Goal: Book appointment/travel/reservation

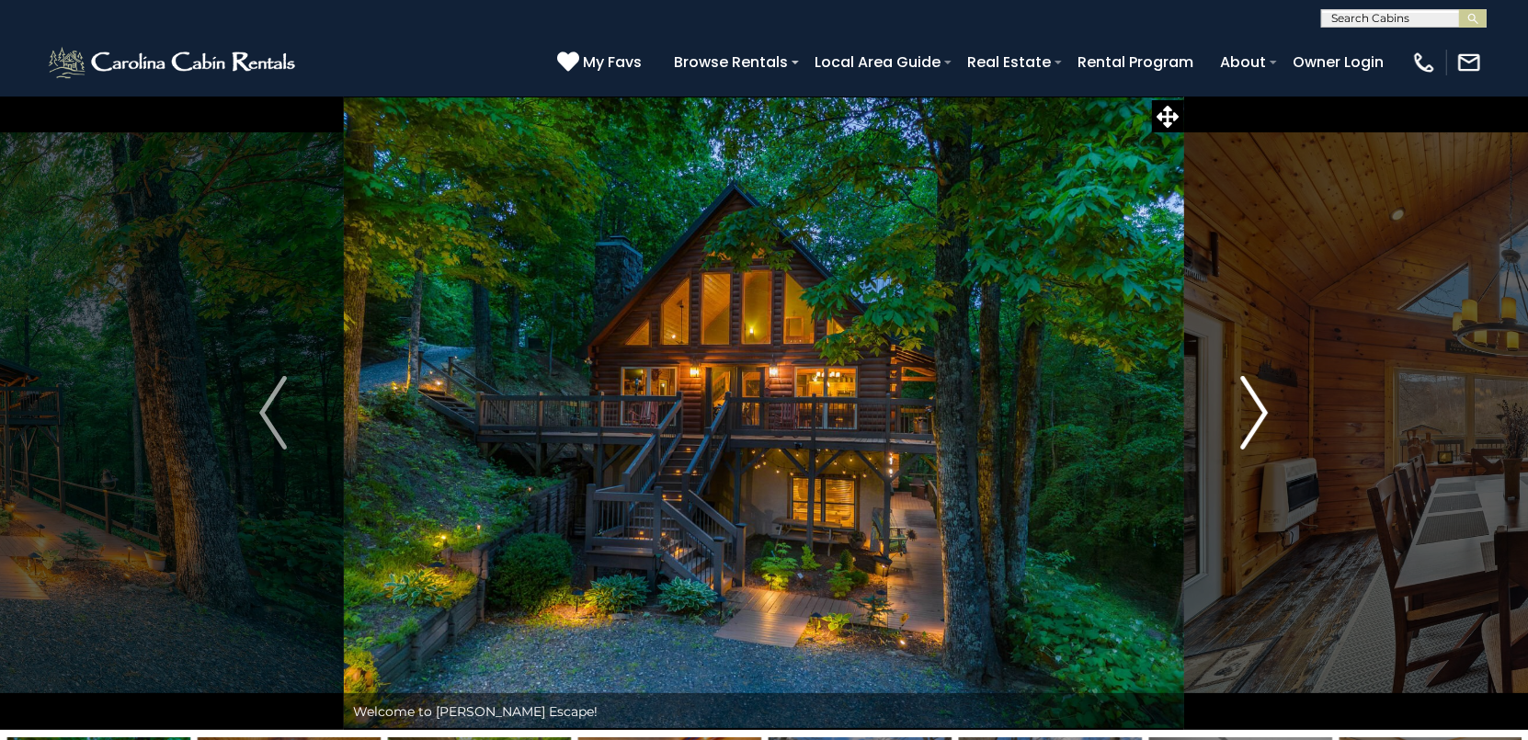
click at [1257, 405] on img "Next" at bounding box center [1255, 413] width 28 height 74
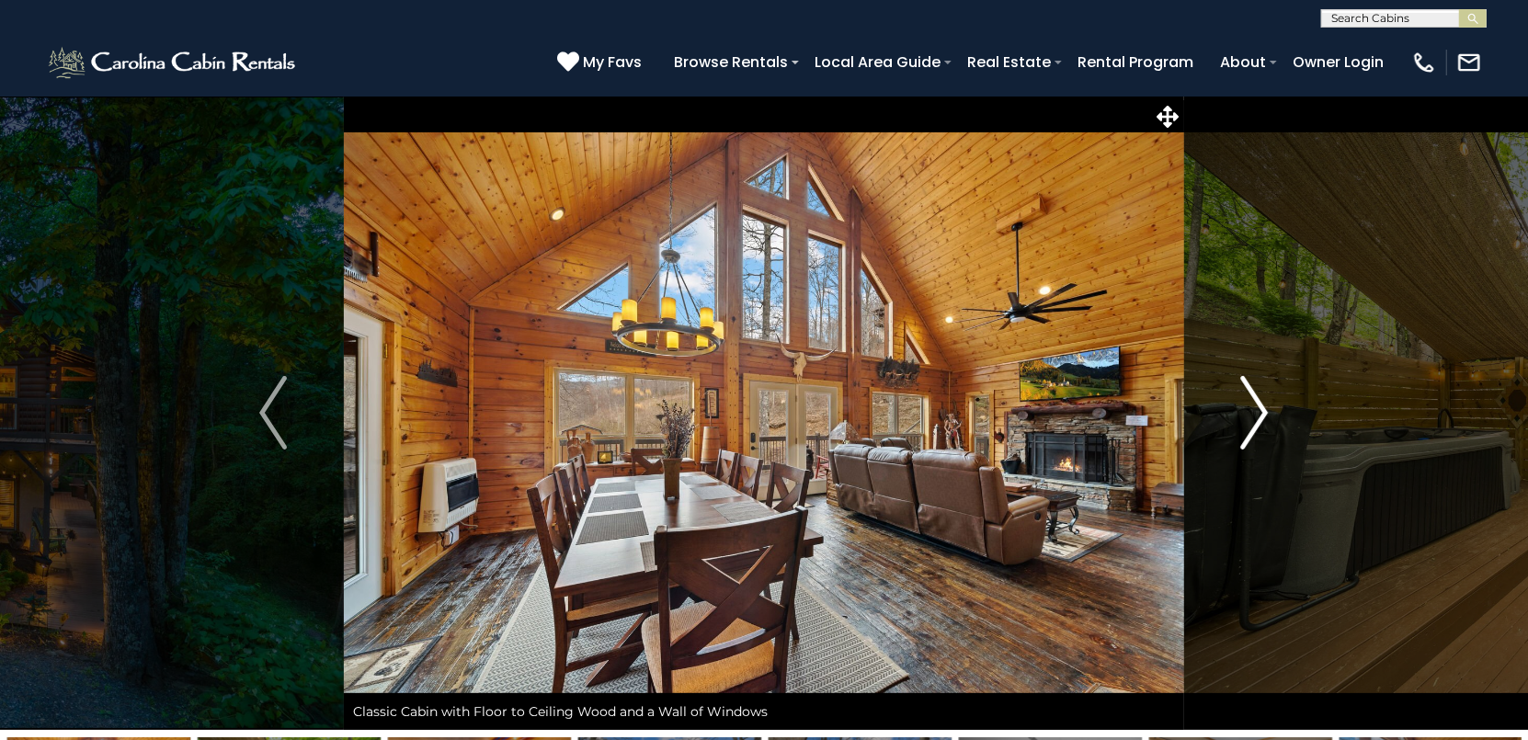
click at [1257, 405] on img "Next" at bounding box center [1255, 413] width 28 height 74
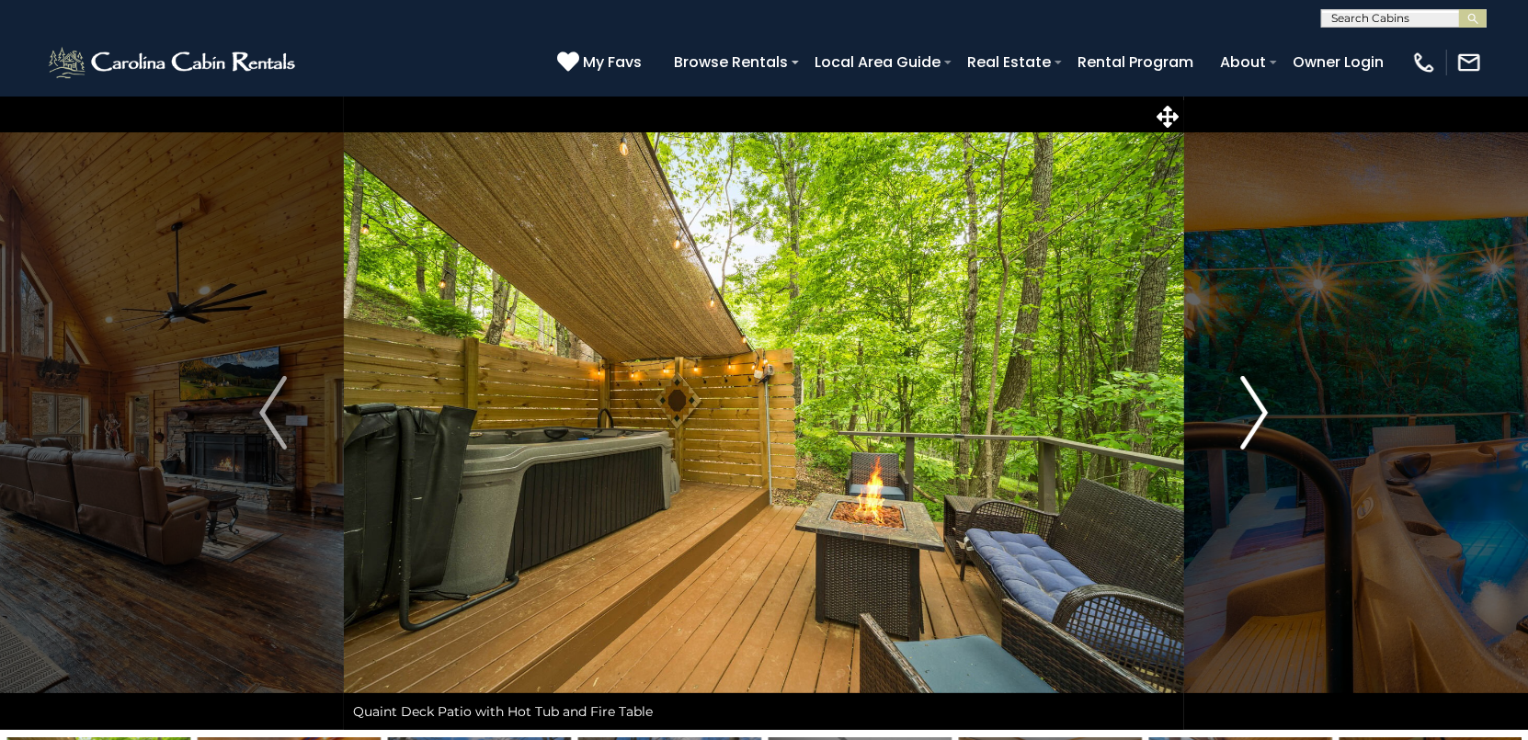
click at [1257, 405] on img "Next" at bounding box center [1255, 413] width 28 height 74
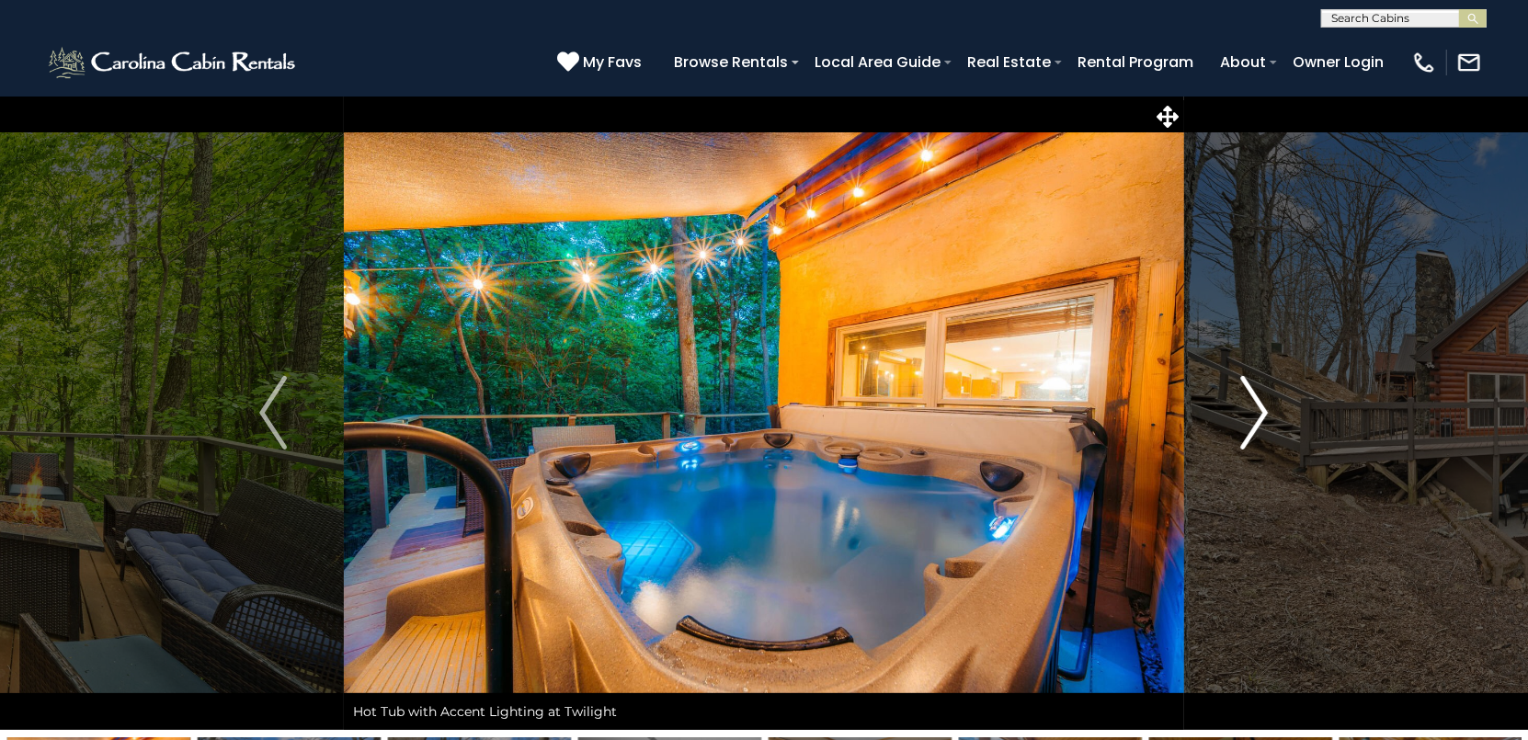
click at [1257, 405] on img "Next" at bounding box center [1255, 413] width 28 height 74
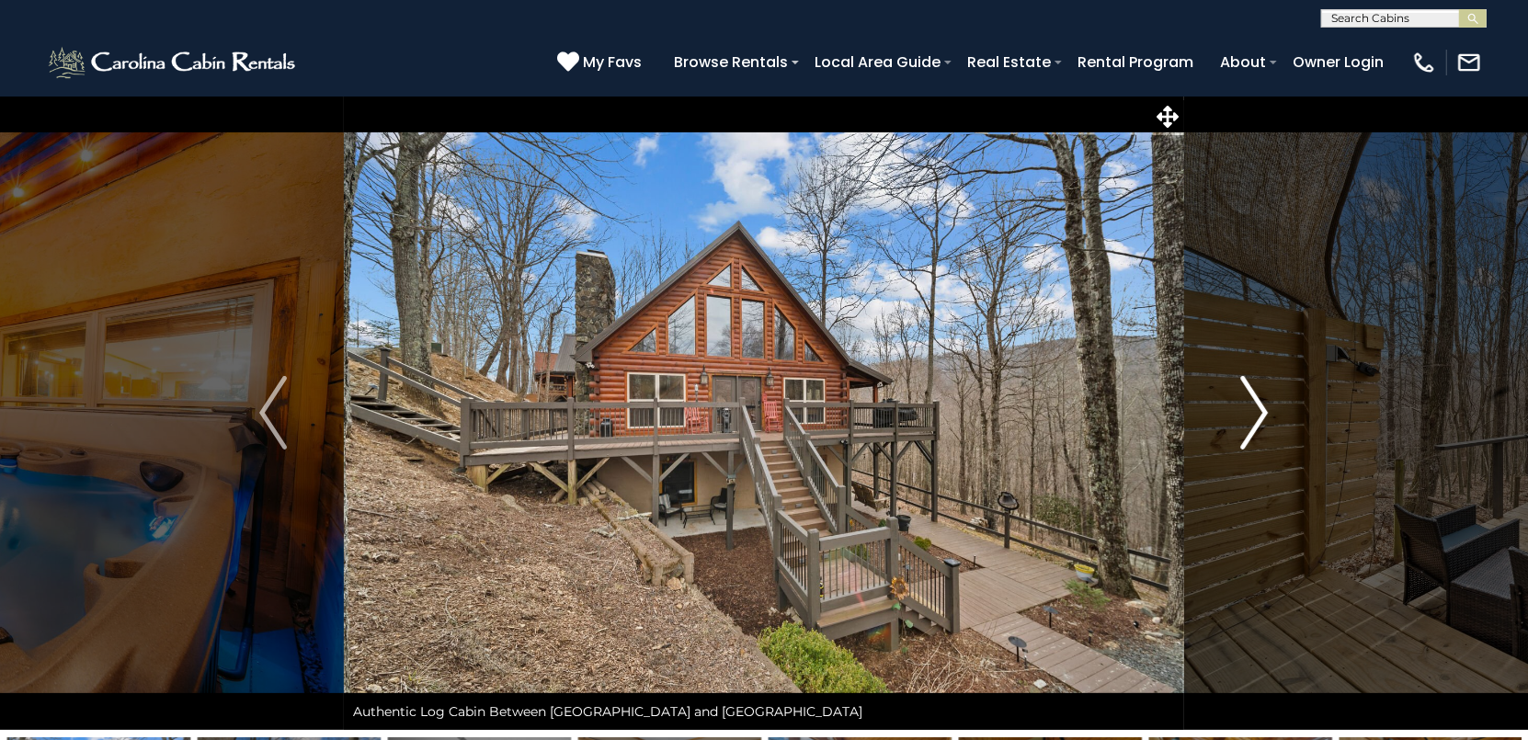
click at [1257, 405] on img "Next" at bounding box center [1255, 413] width 28 height 74
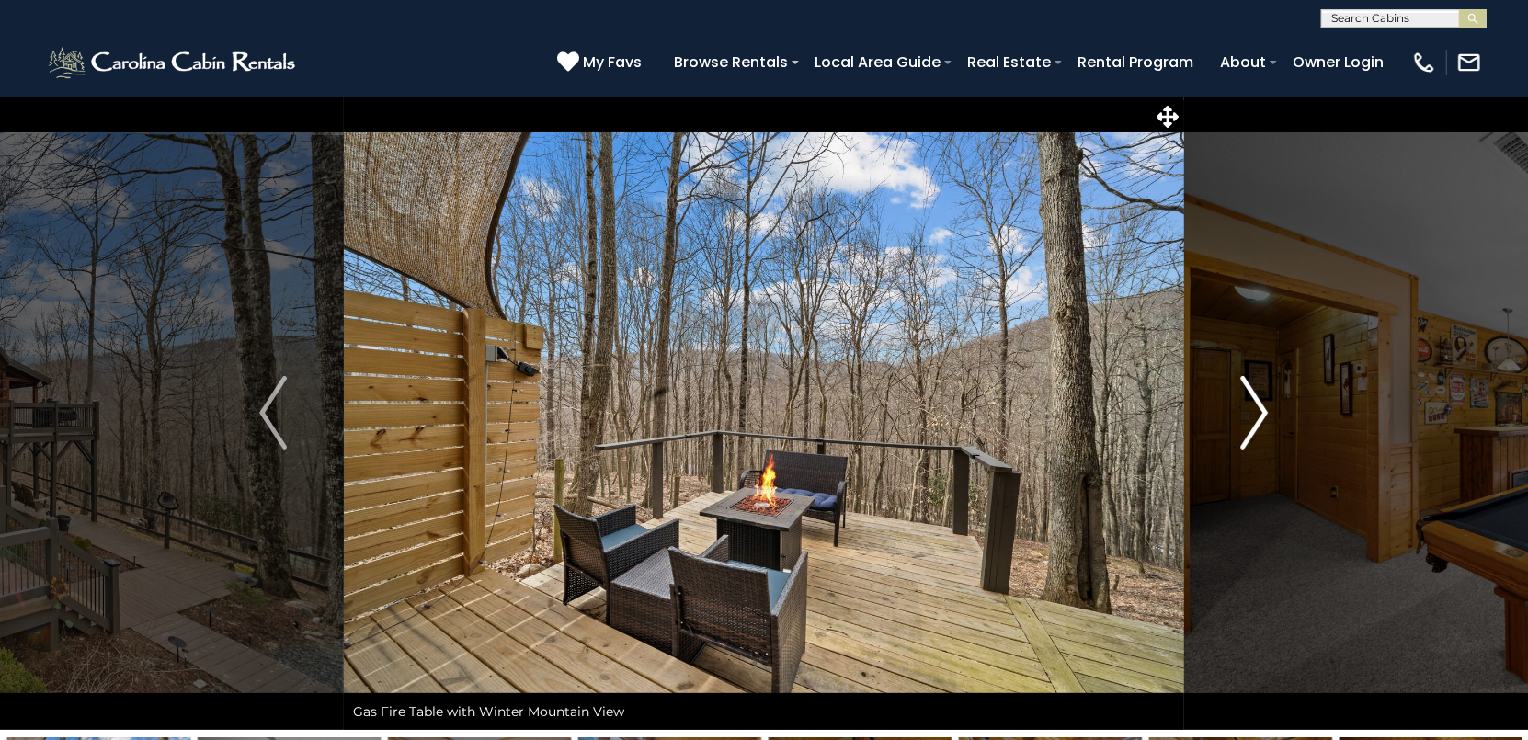
click at [1257, 405] on img "Next" at bounding box center [1255, 413] width 28 height 74
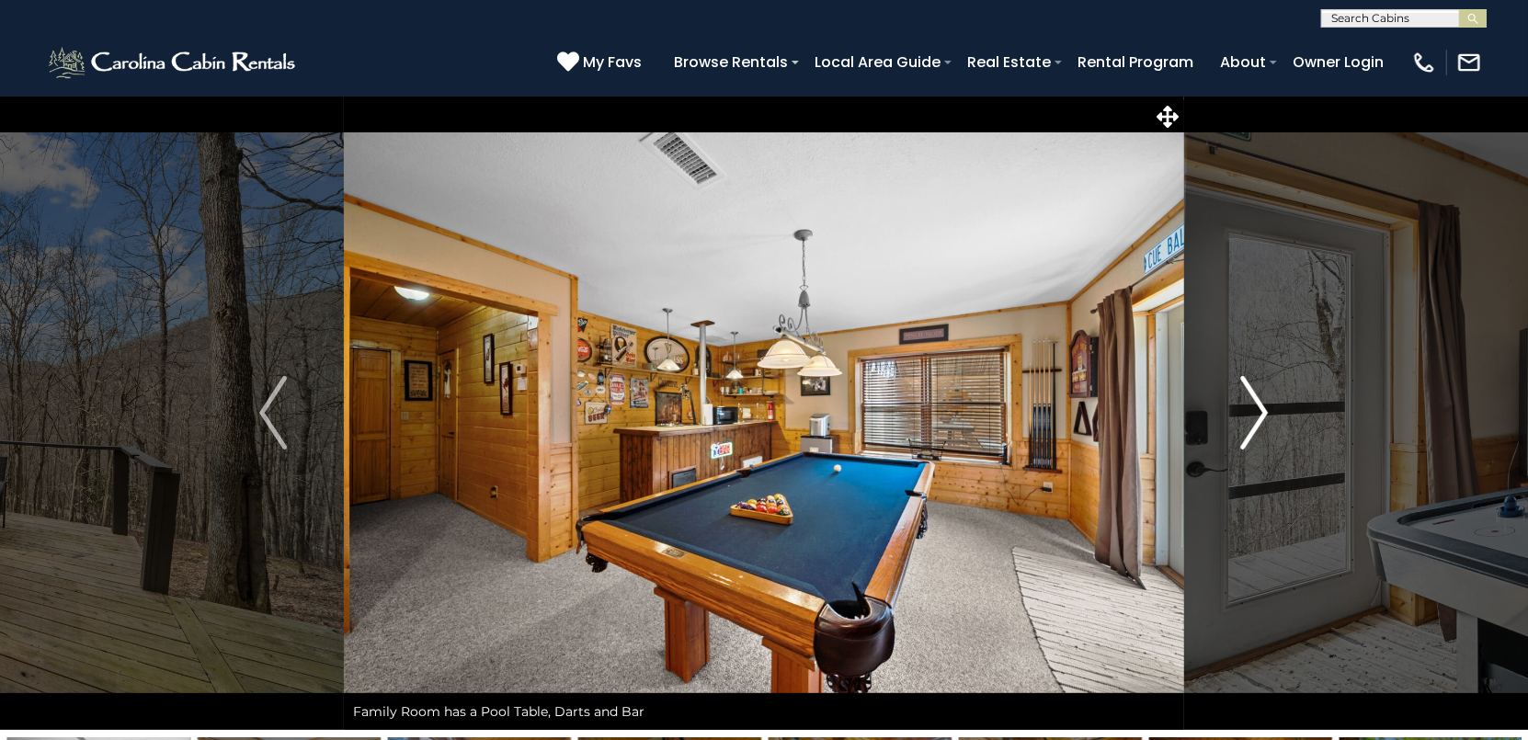
click at [1257, 405] on img "Next" at bounding box center [1255, 413] width 28 height 74
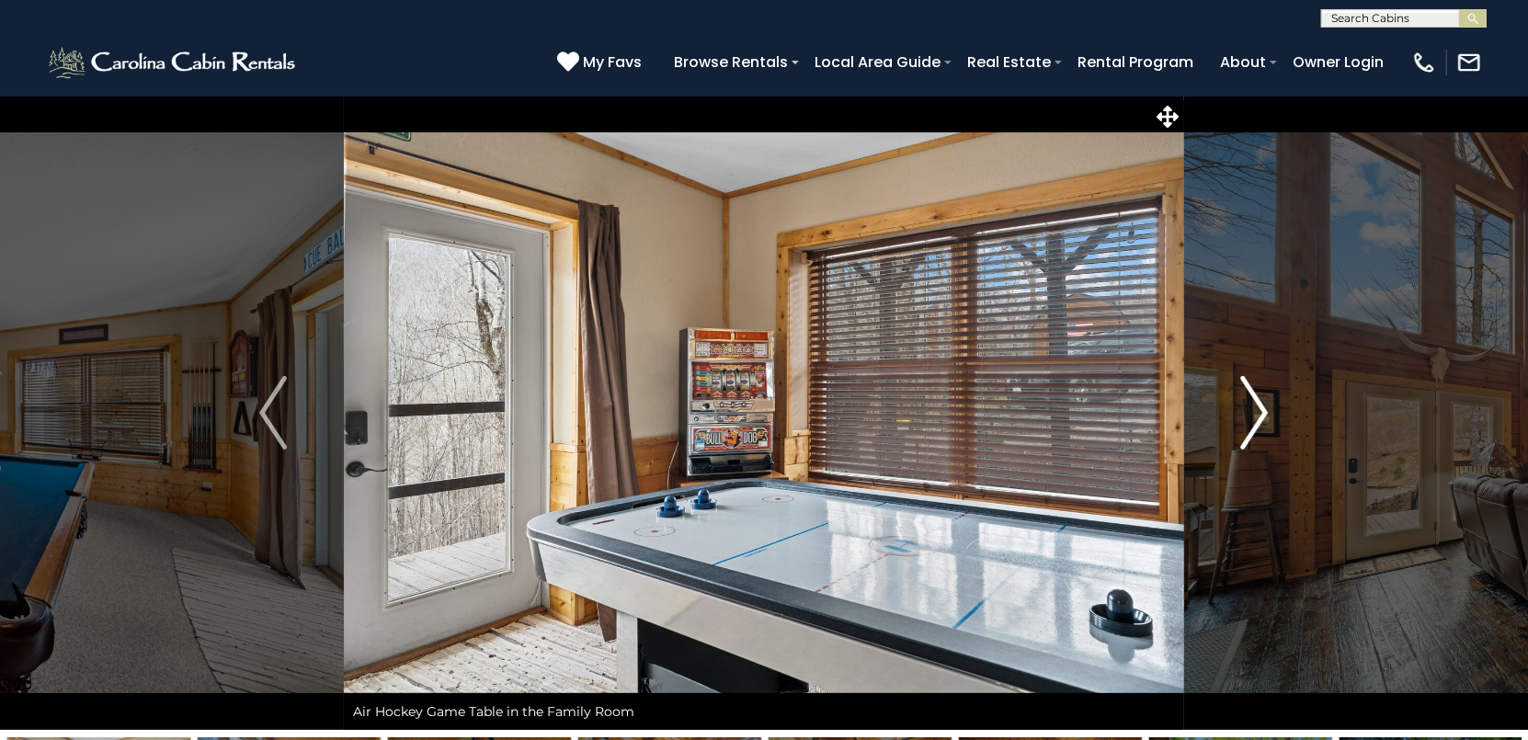
click at [1257, 405] on img "Next" at bounding box center [1255, 413] width 28 height 74
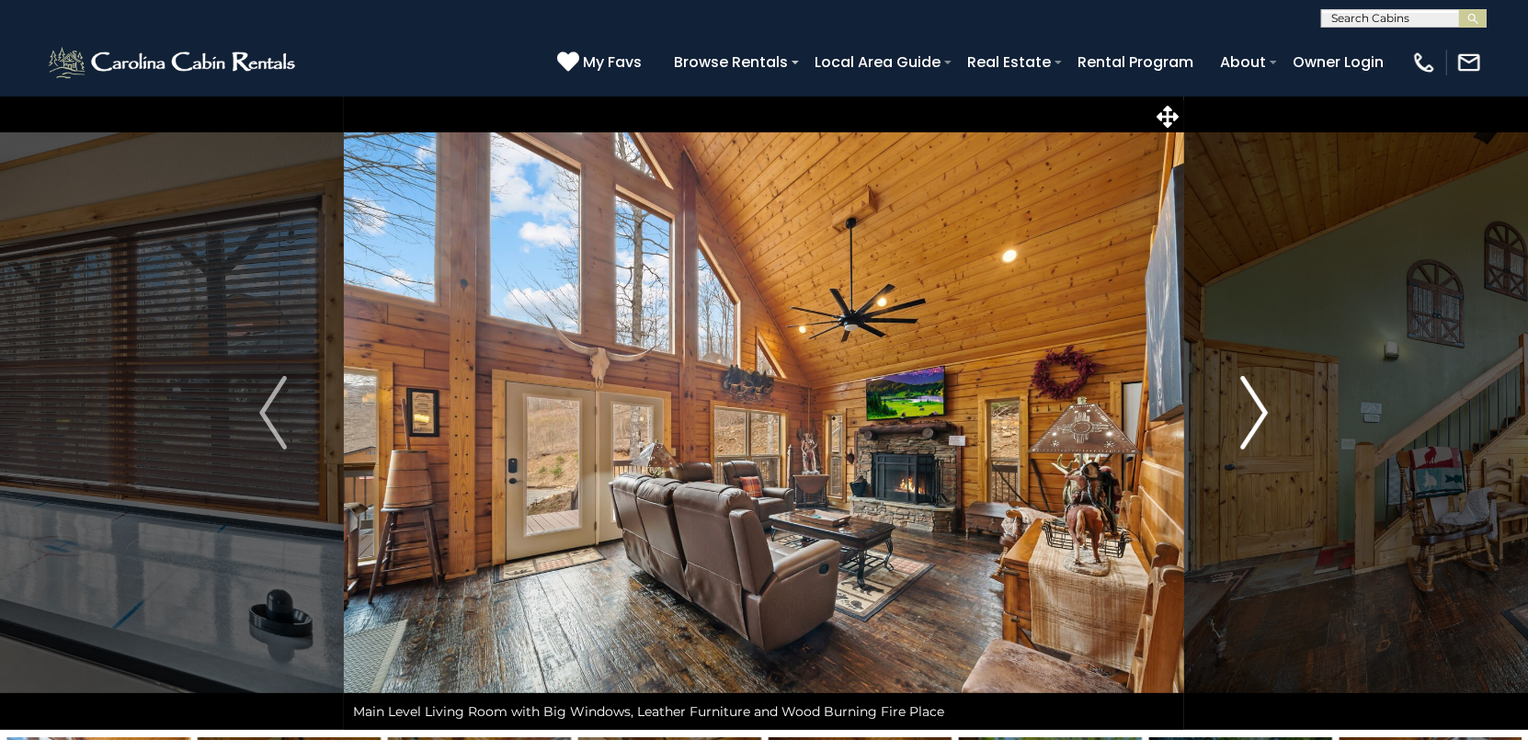
click at [1257, 405] on img "Next" at bounding box center [1255, 413] width 28 height 74
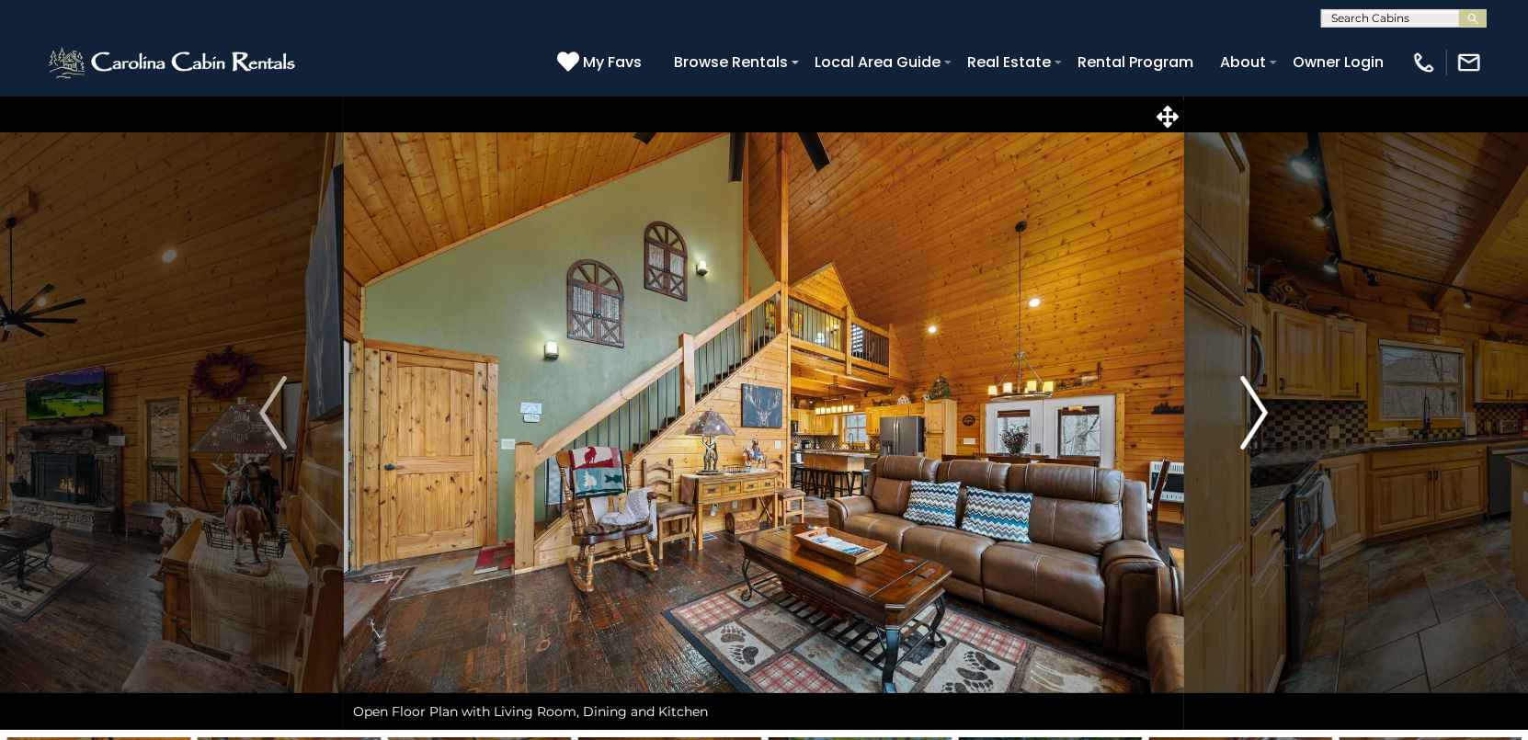
click at [1257, 405] on img "Next" at bounding box center [1255, 413] width 28 height 74
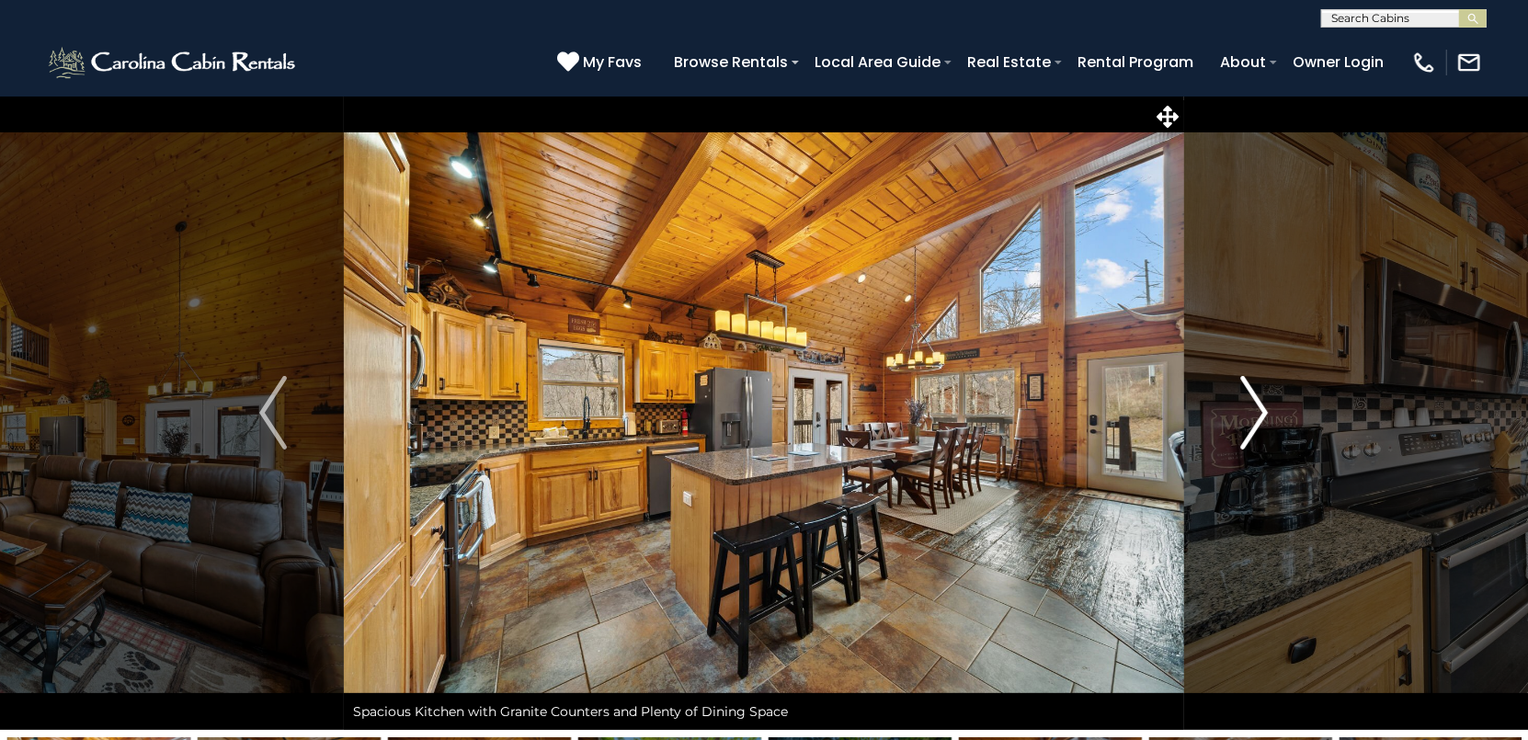
click at [1257, 405] on img "Next" at bounding box center [1255, 413] width 28 height 74
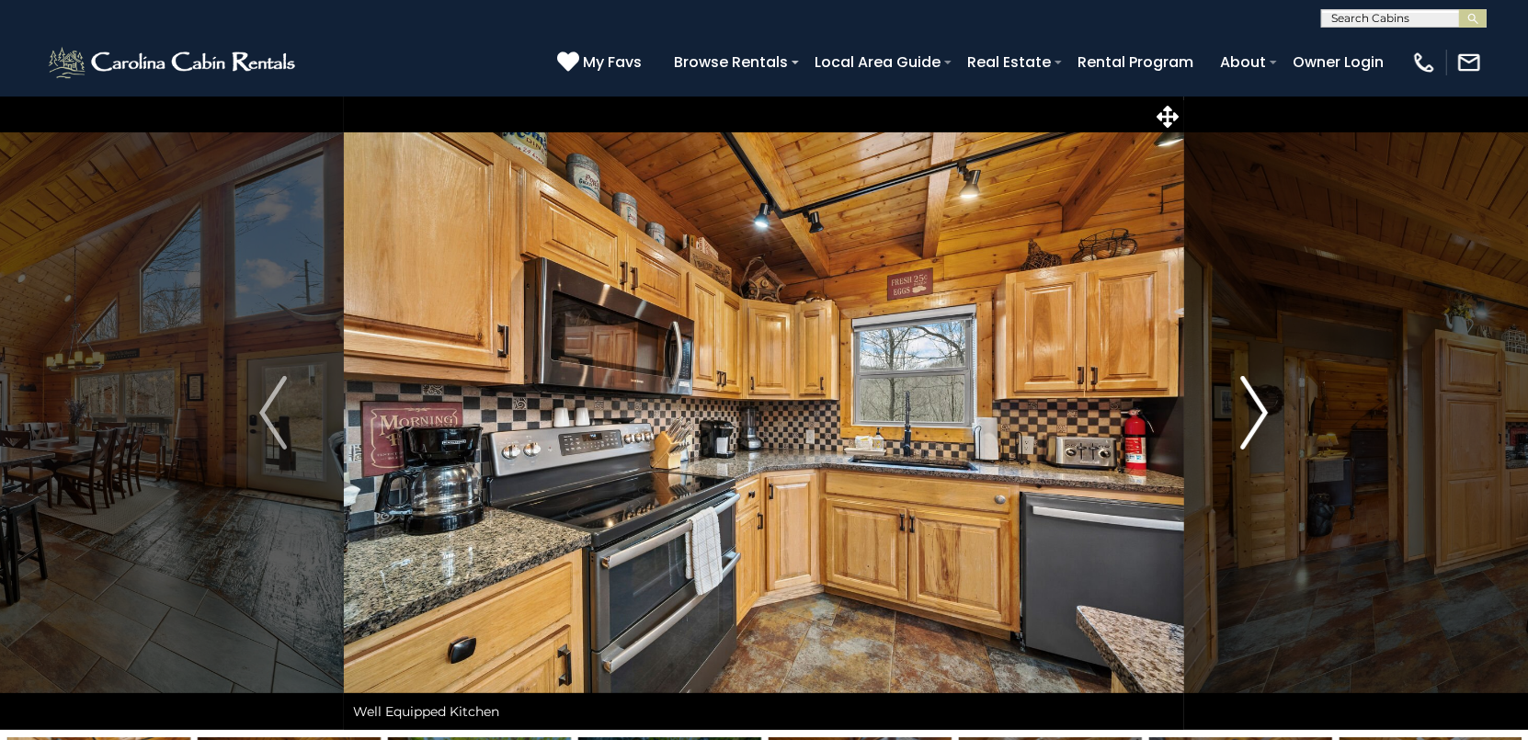
click at [1257, 405] on img "Next" at bounding box center [1255, 413] width 28 height 74
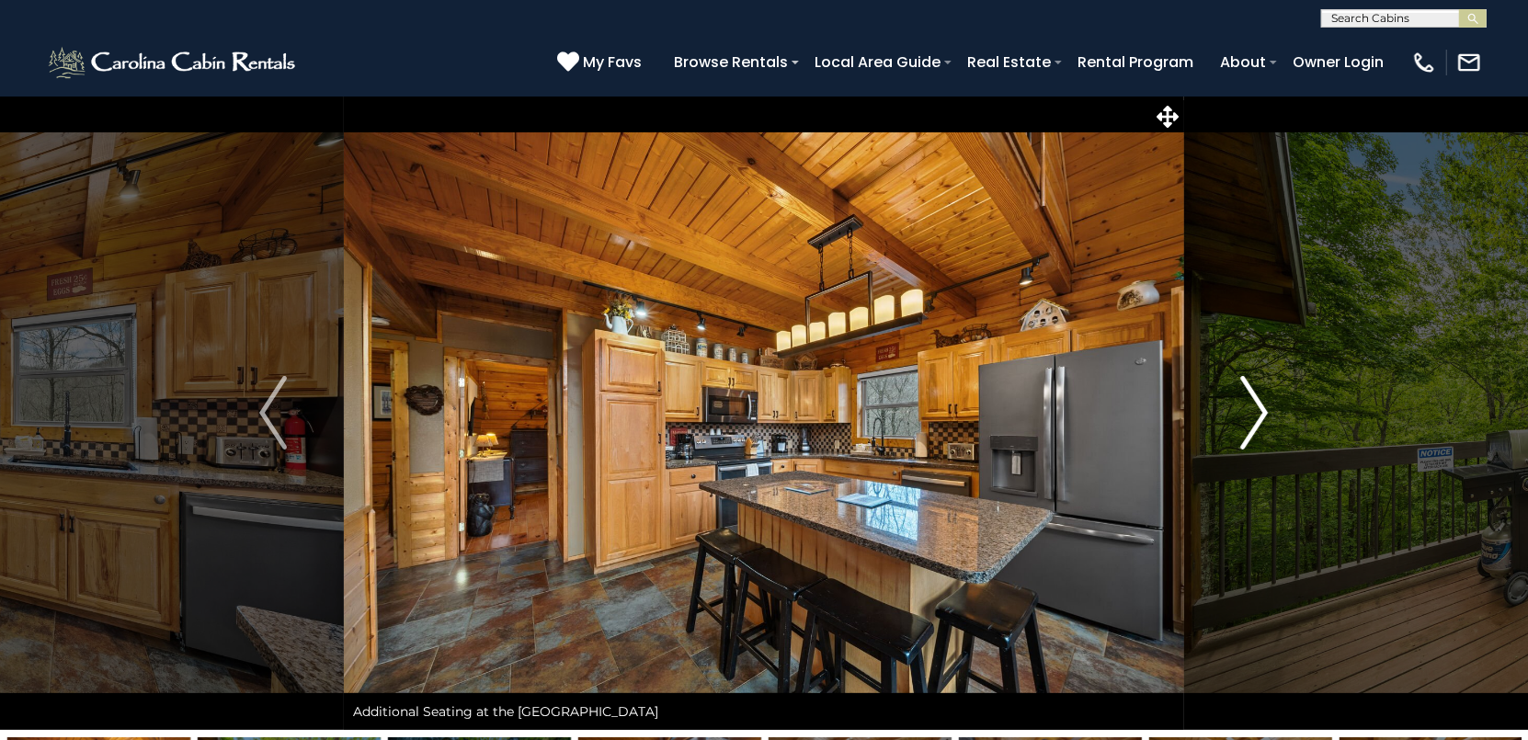
click at [1257, 405] on img "Next" at bounding box center [1255, 413] width 28 height 74
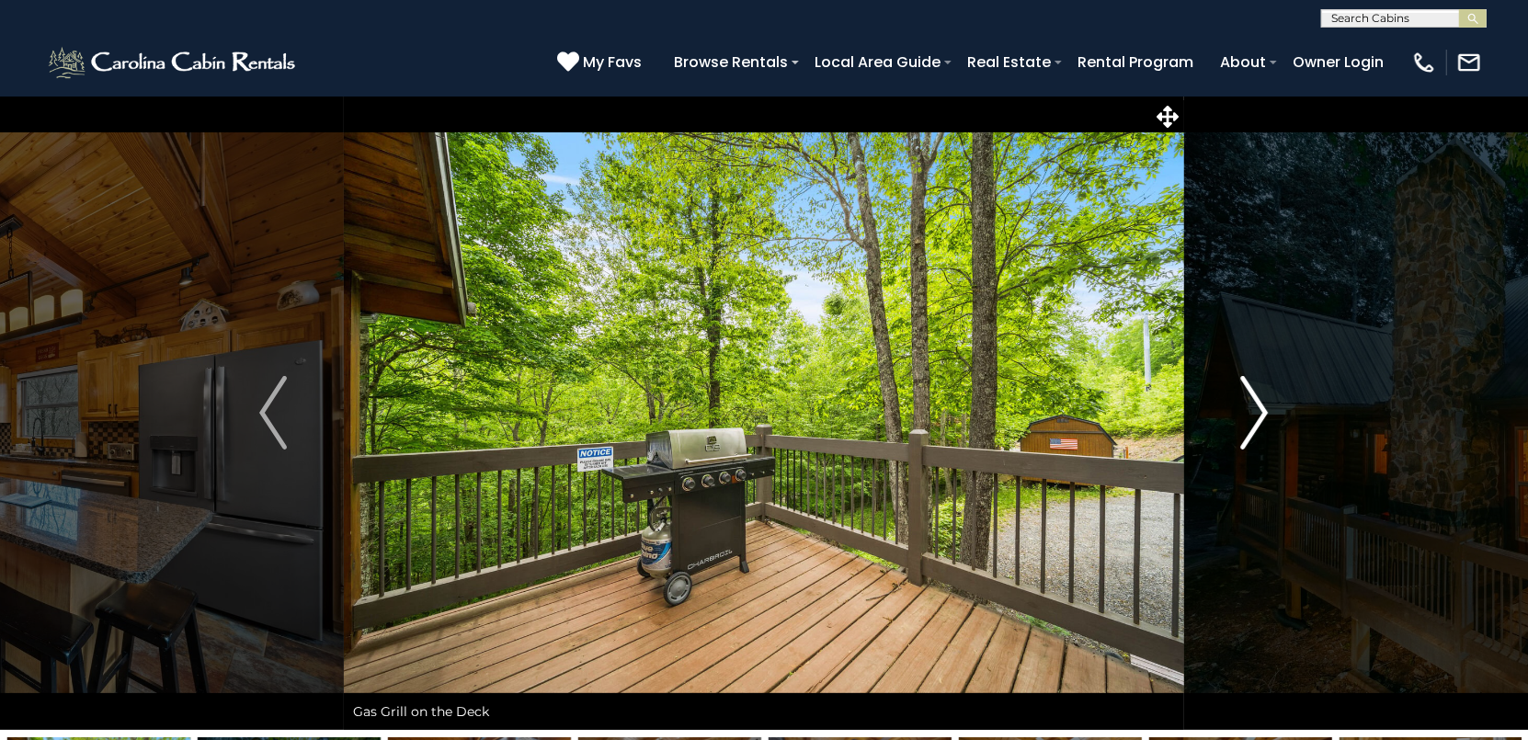
click at [1257, 405] on img "Next" at bounding box center [1255, 413] width 28 height 74
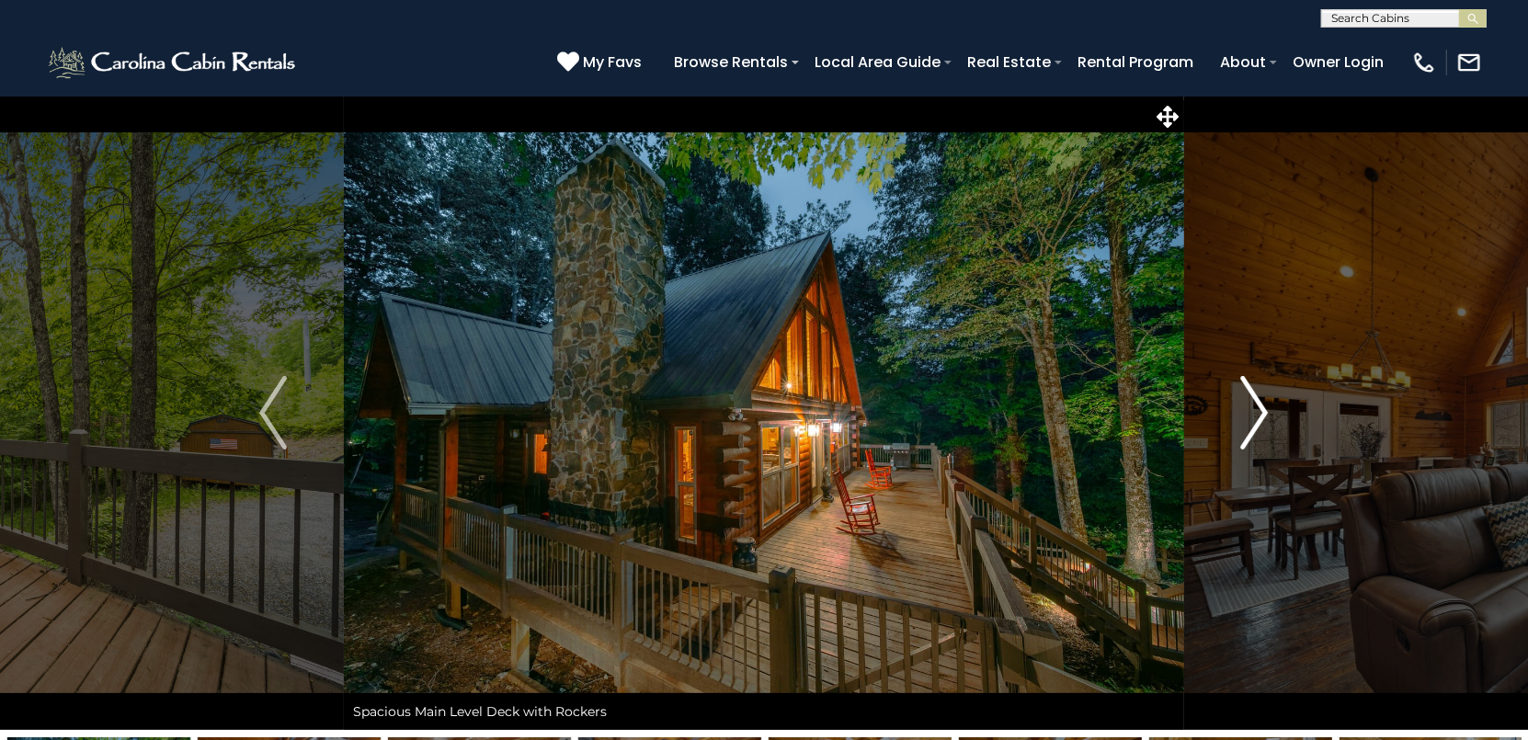
click at [1257, 405] on img "Next" at bounding box center [1255, 413] width 28 height 74
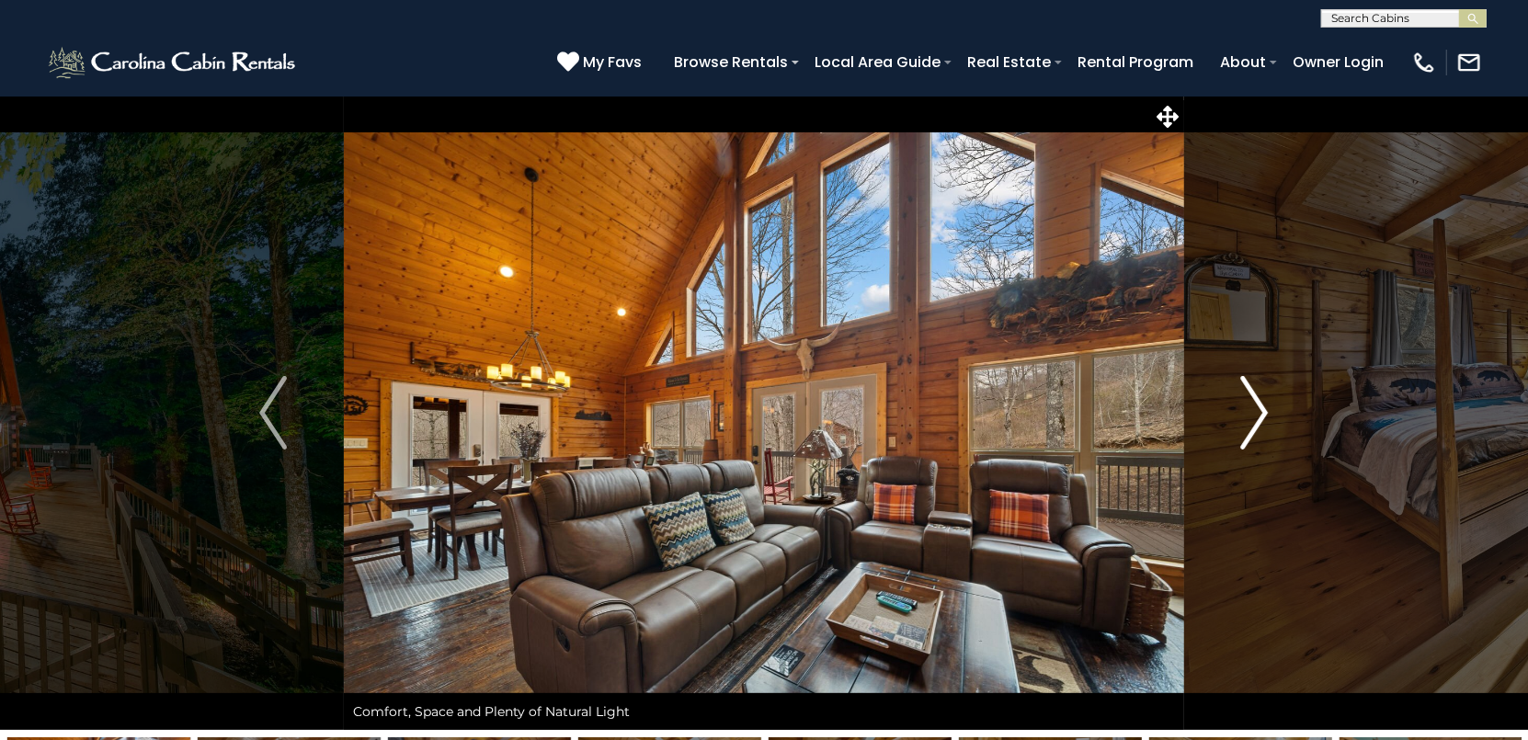
click at [1257, 405] on img "Next" at bounding box center [1255, 413] width 28 height 74
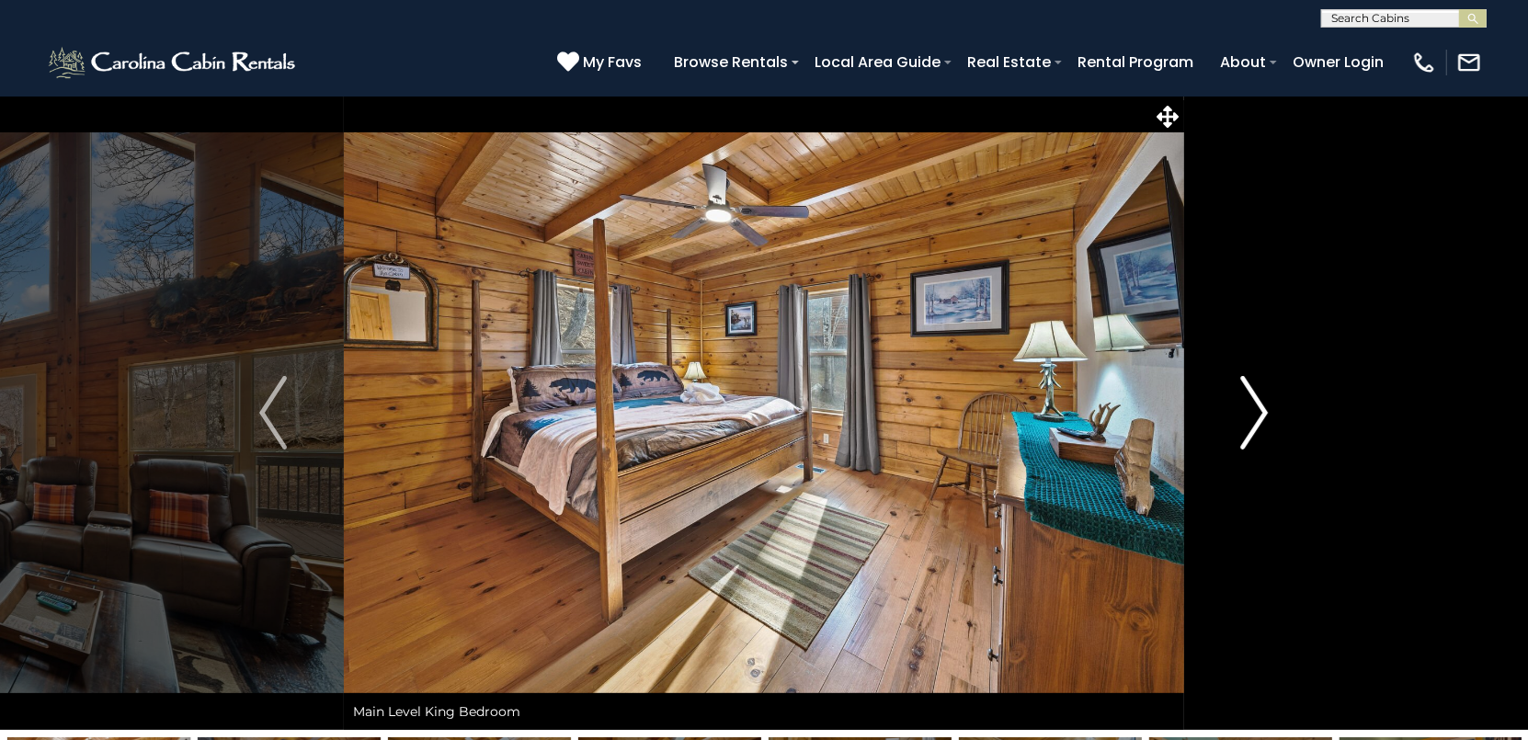
click at [1257, 405] on img "Next" at bounding box center [1255, 413] width 28 height 74
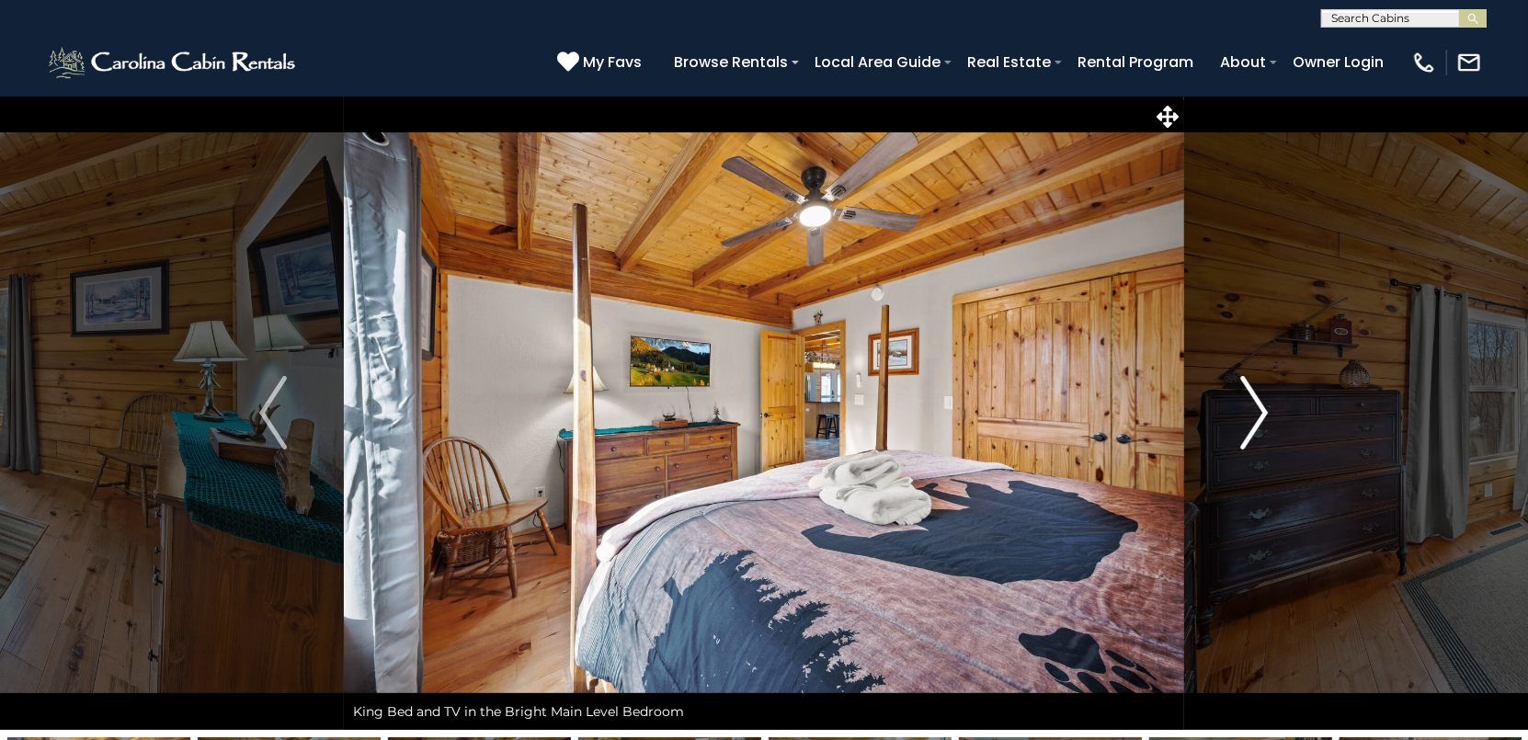
click at [1257, 405] on img "Next" at bounding box center [1255, 413] width 28 height 74
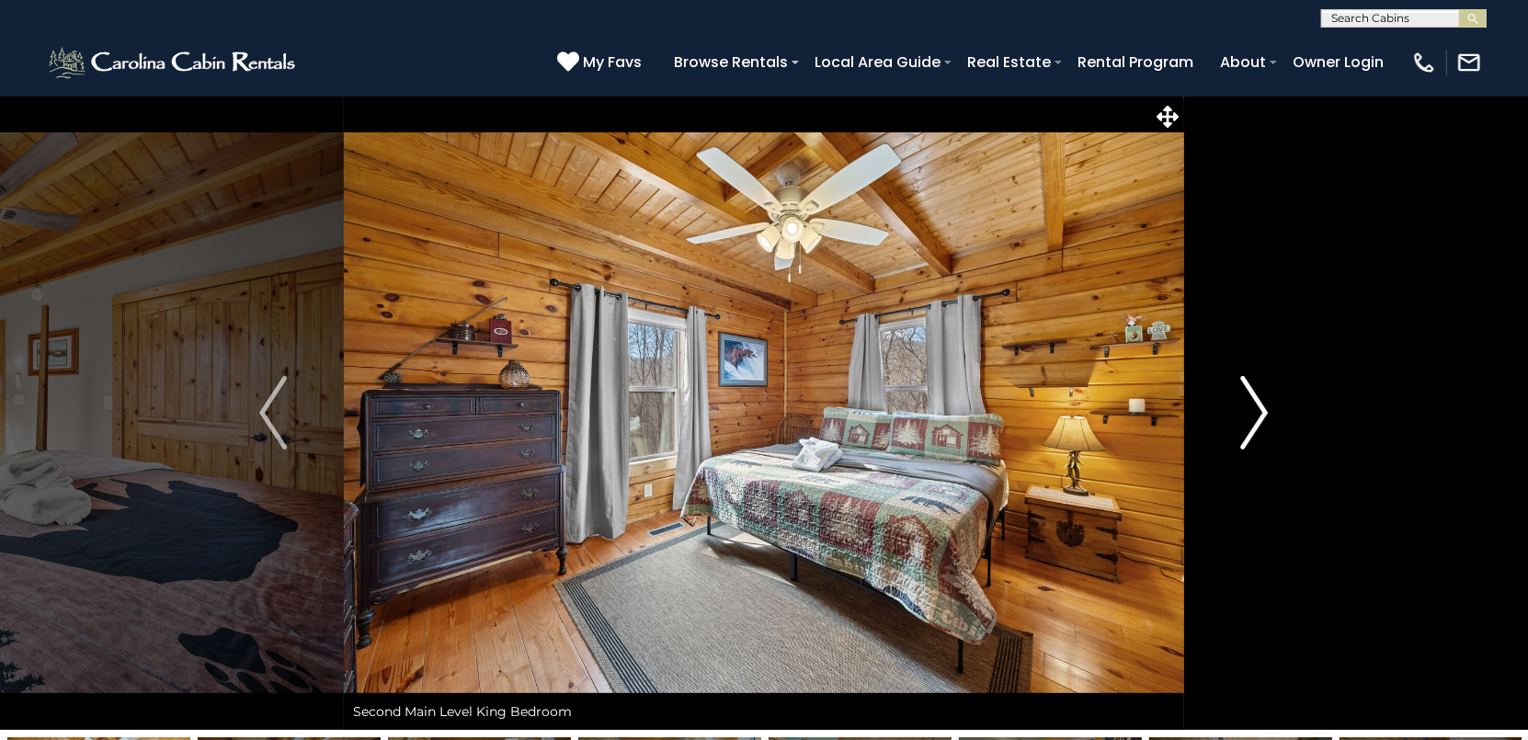
click at [1257, 405] on img "Next" at bounding box center [1255, 413] width 28 height 74
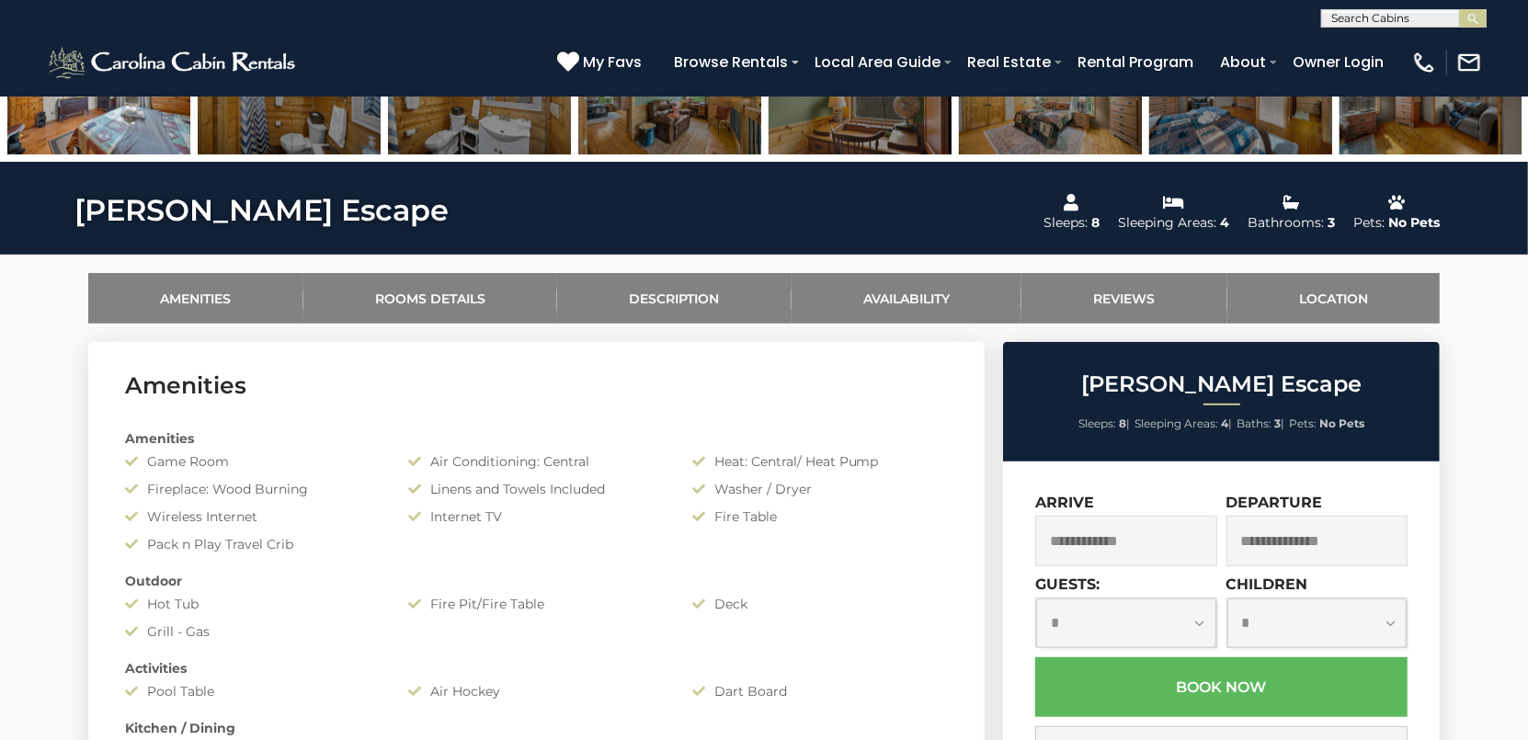
scroll to position [919, 0]
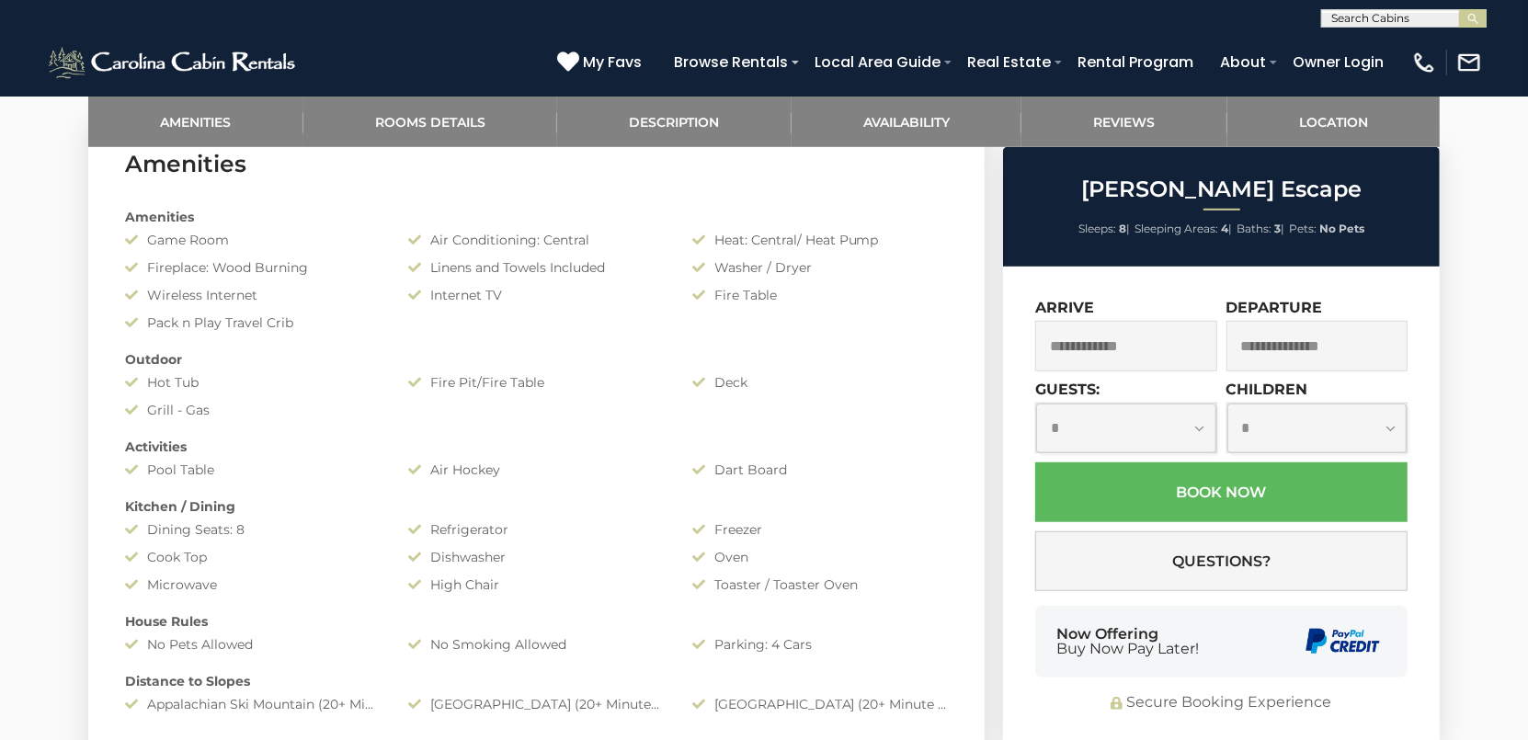
click at [1178, 354] on input "text" at bounding box center [1126, 346] width 182 height 51
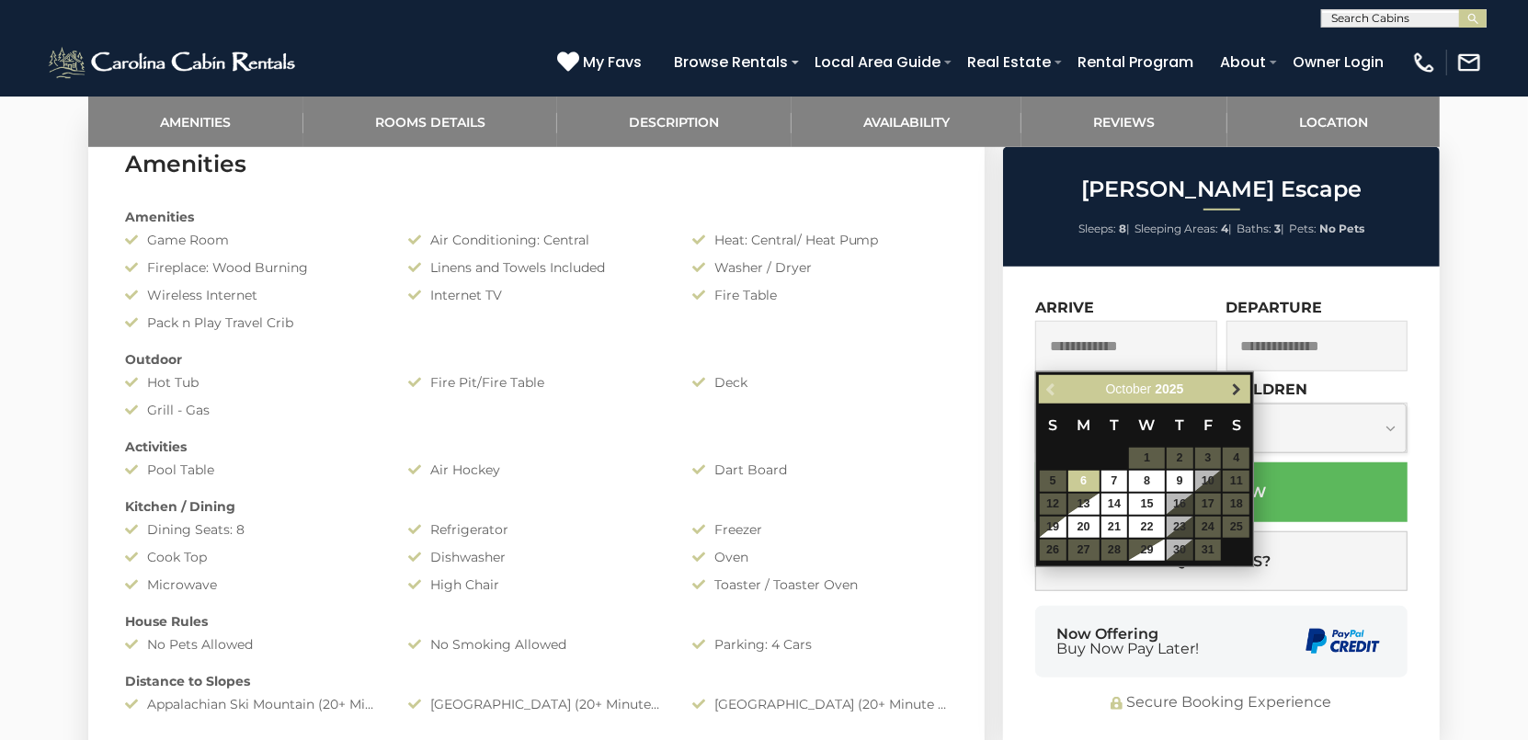
click at [1238, 390] on span "Next" at bounding box center [1237, 389] width 15 height 15
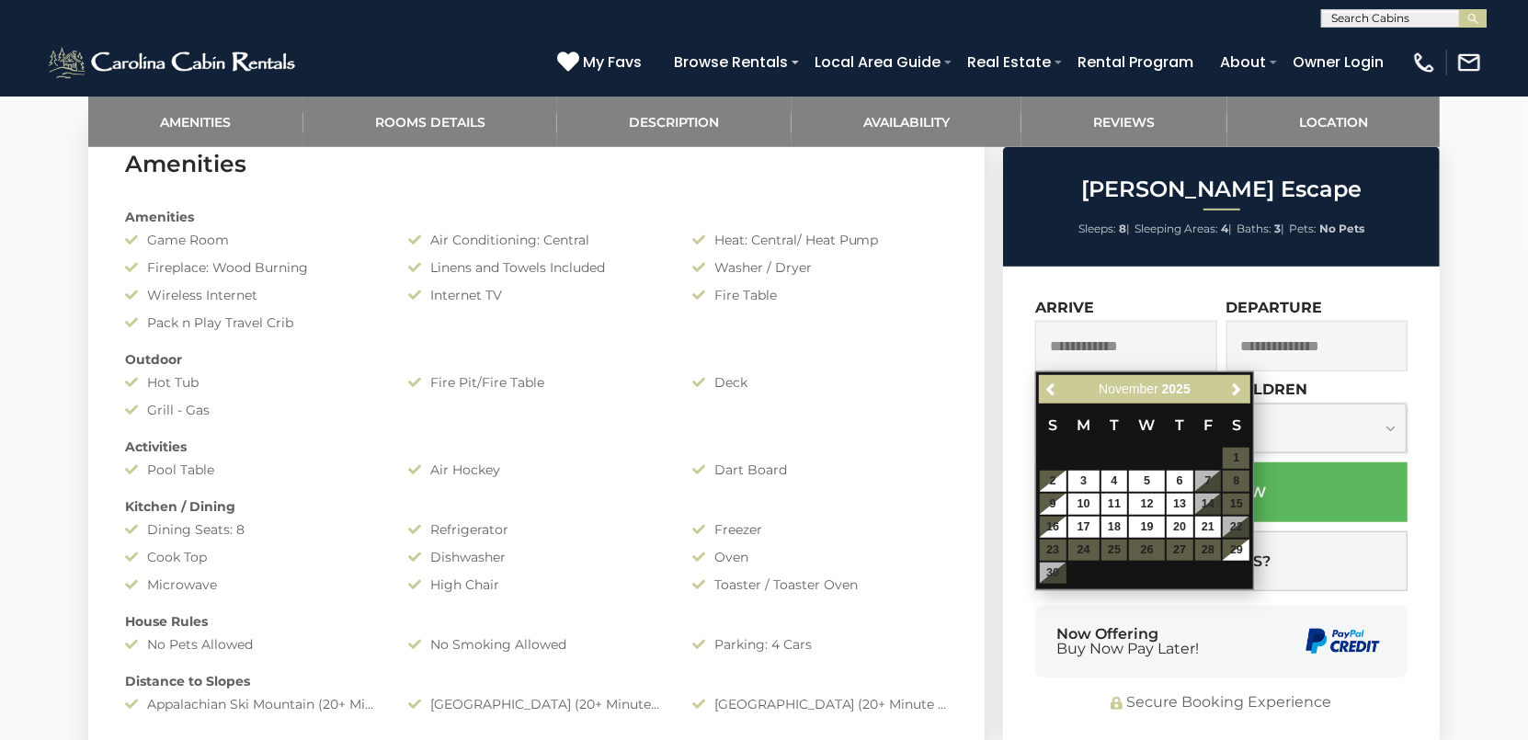
click at [1235, 457] on table "S M T W T F S 1 2 3 4 5 6 7 8 9 10 11 12 13 14 15 16 17 18 19 20 21 22 23 24 25…" at bounding box center [1144, 494] width 211 height 181
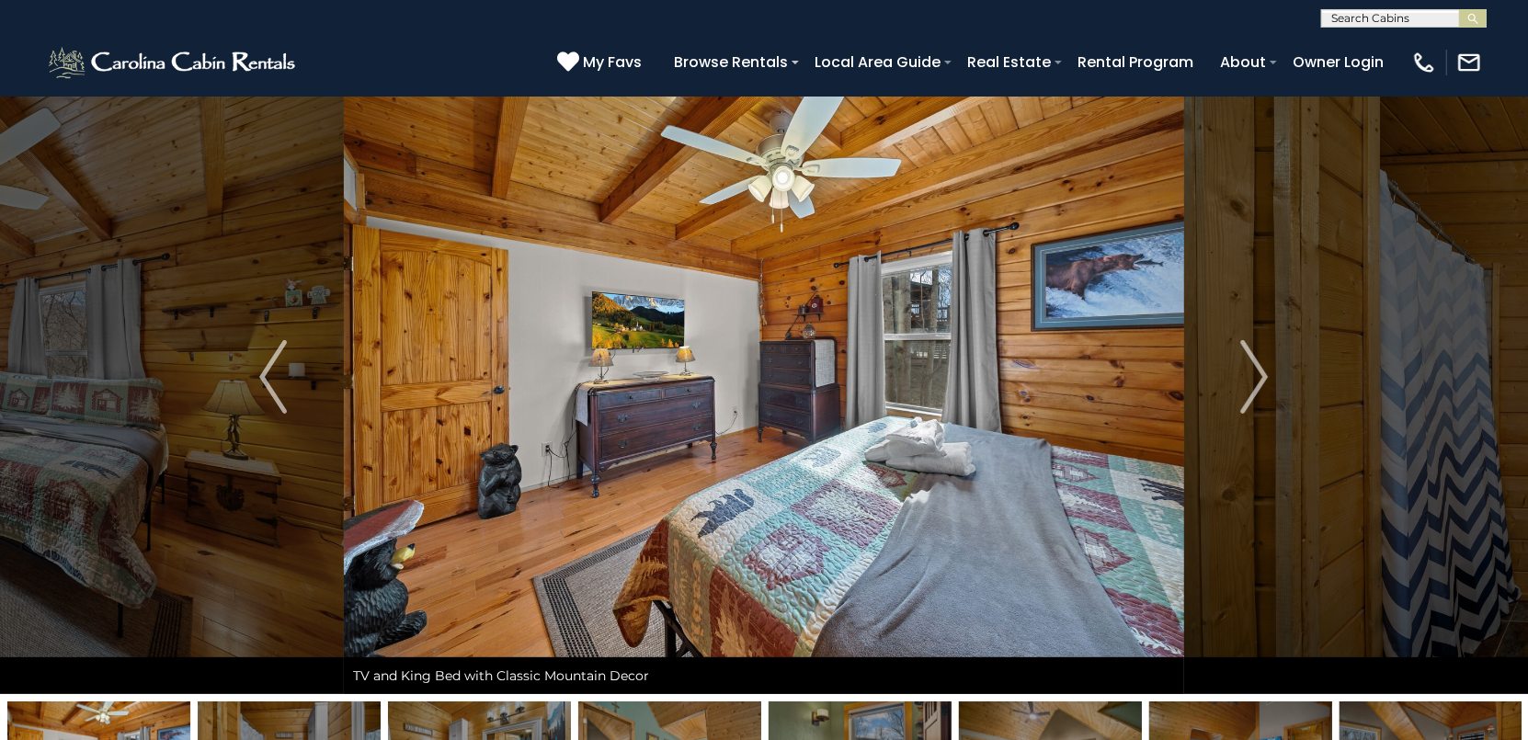
scroll to position [0, 0]
